Goal: Use online tool/utility: Utilize a website feature to perform a specific function

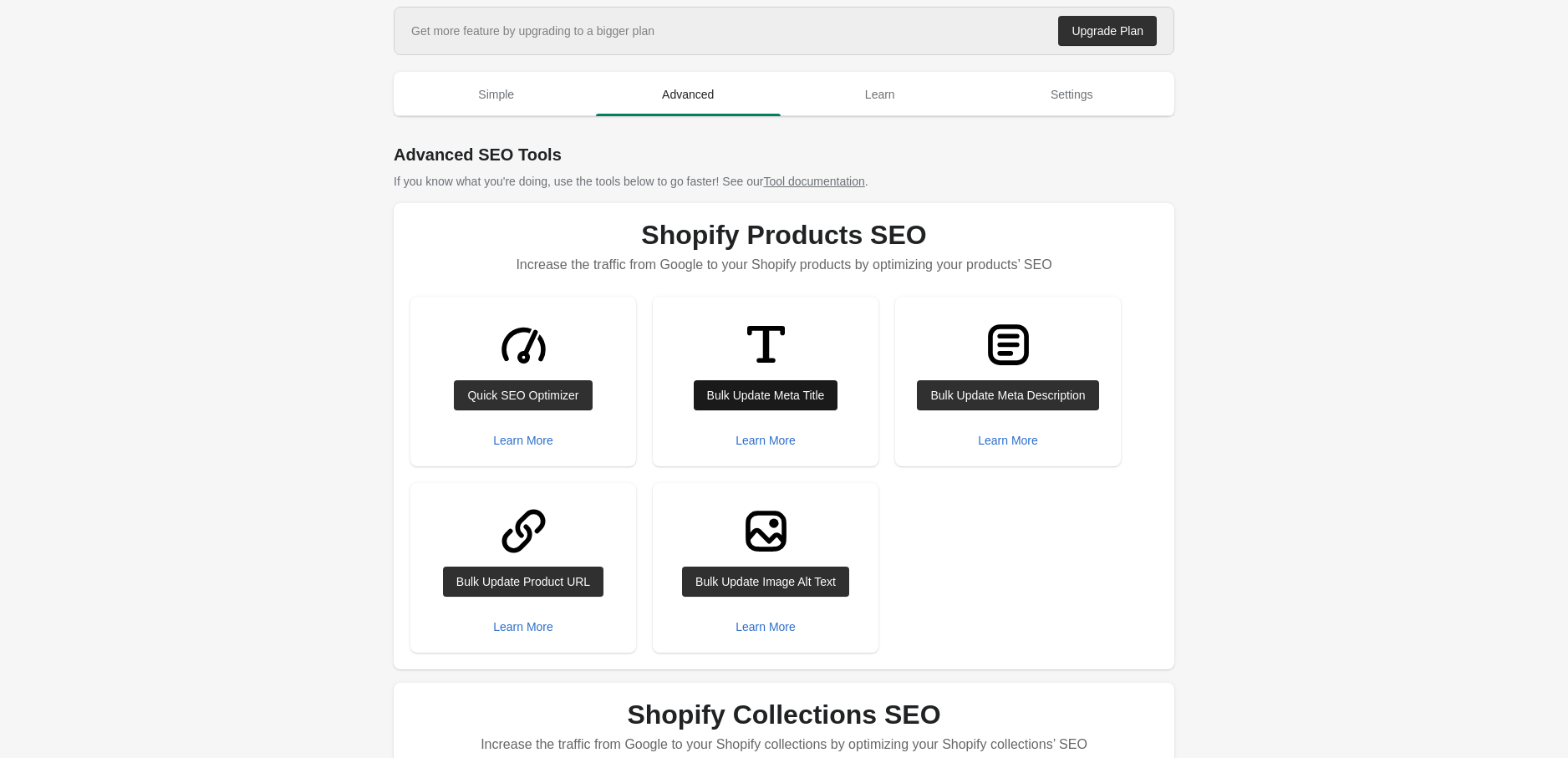
click at [742, 397] on div "Bulk Update Meta Title" at bounding box center [766, 396] width 118 height 13
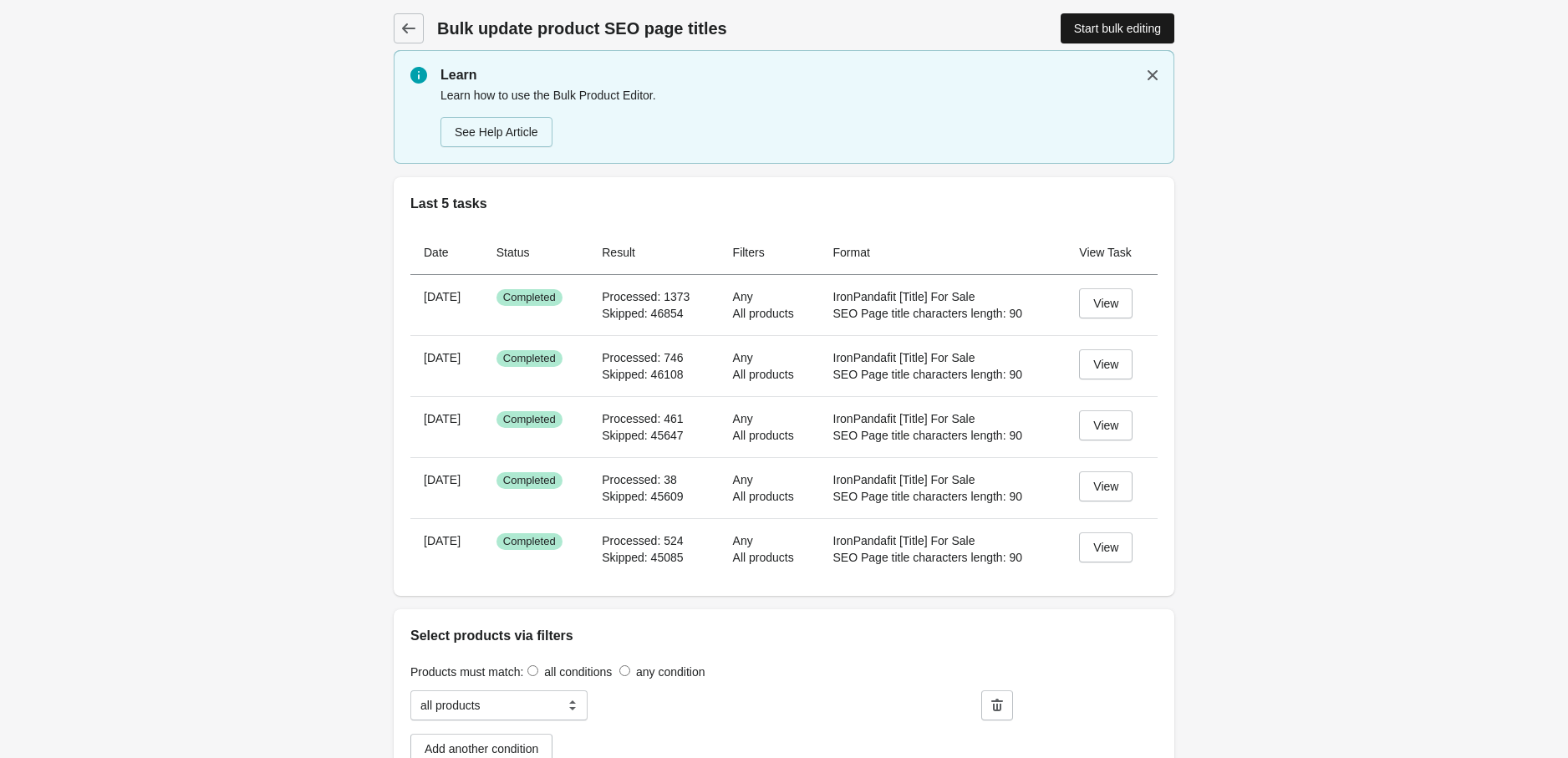
click at [1096, 26] on div "Start bulk editing" at bounding box center [1117, 28] width 87 height 13
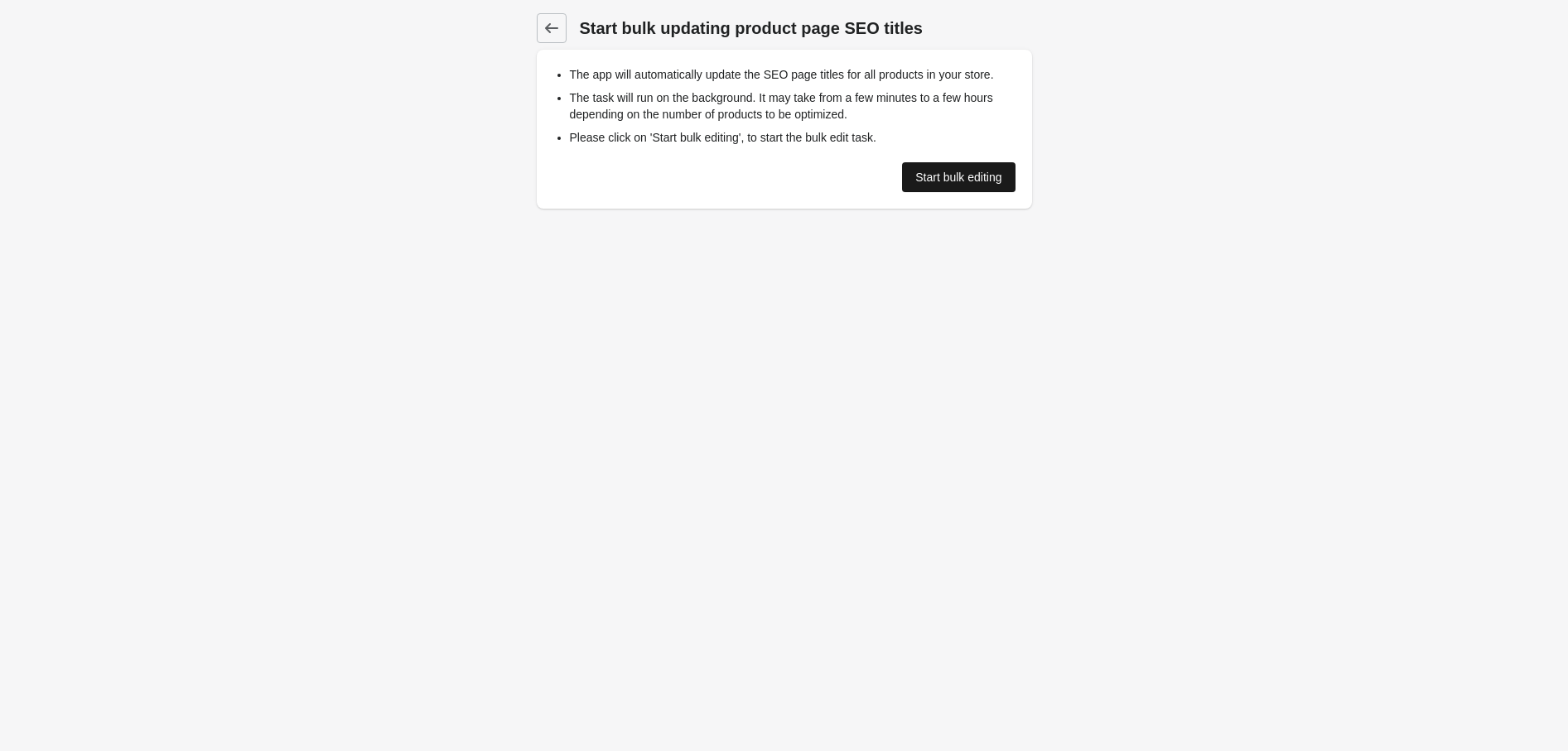
click at [928, 180] on div "Start bulk editing" at bounding box center [959, 177] width 86 height 13
